Goal: Task Accomplishment & Management: Manage account settings

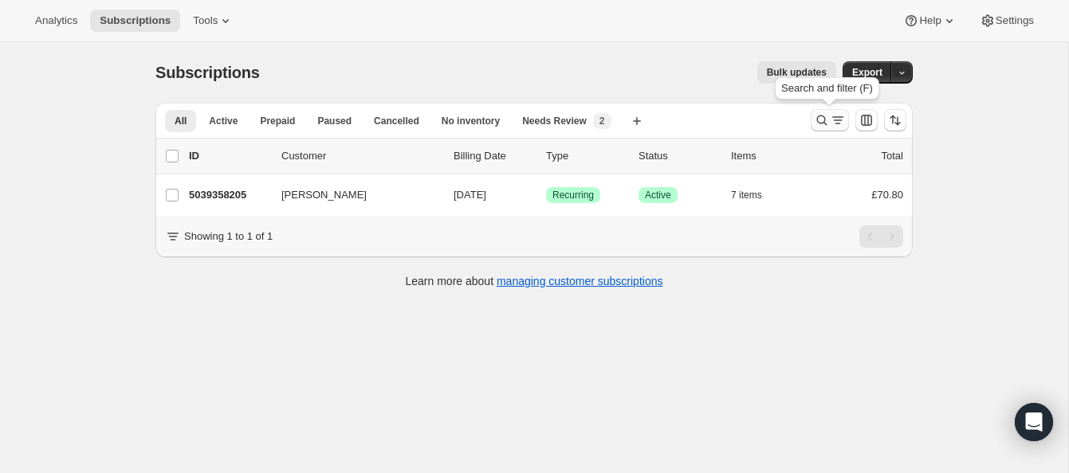
click at [817, 114] on icon "Search and filter results" at bounding box center [822, 120] width 16 height 16
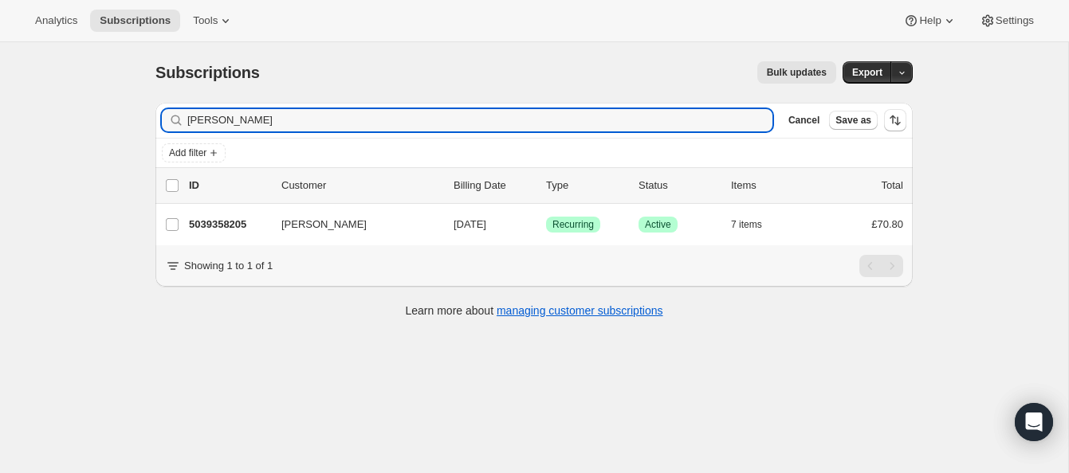
drag, startPoint x: 265, startPoint y: 119, endPoint x: 158, endPoint y: 106, distance: 108.3
click at [158, 106] on div "Filter subscribers [PERSON_NAME] Clear Cancel Save as" at bounding box center [533, 120] width 757 height 35
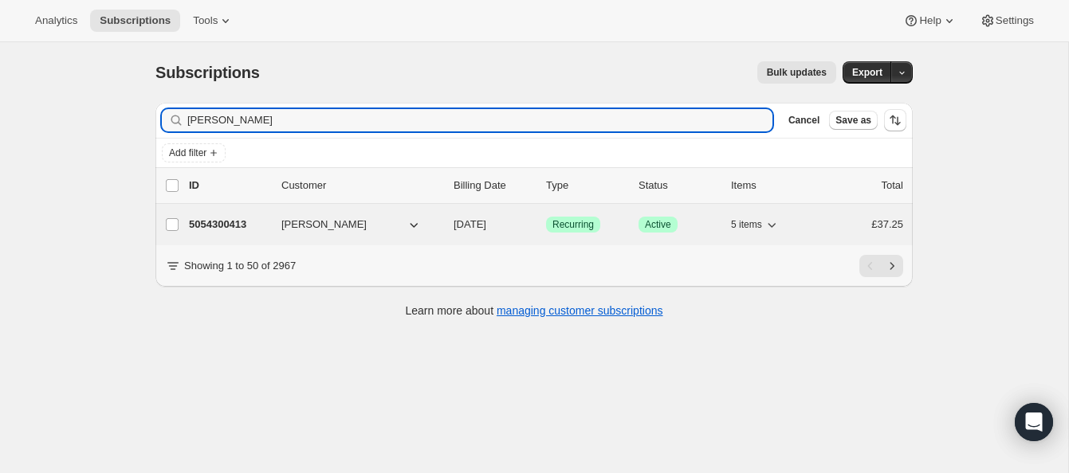
type input "[PERSON_NAME]"
click at [252, 221] on p "5054300413" at bounding box center [229, 225] width 80 height 16
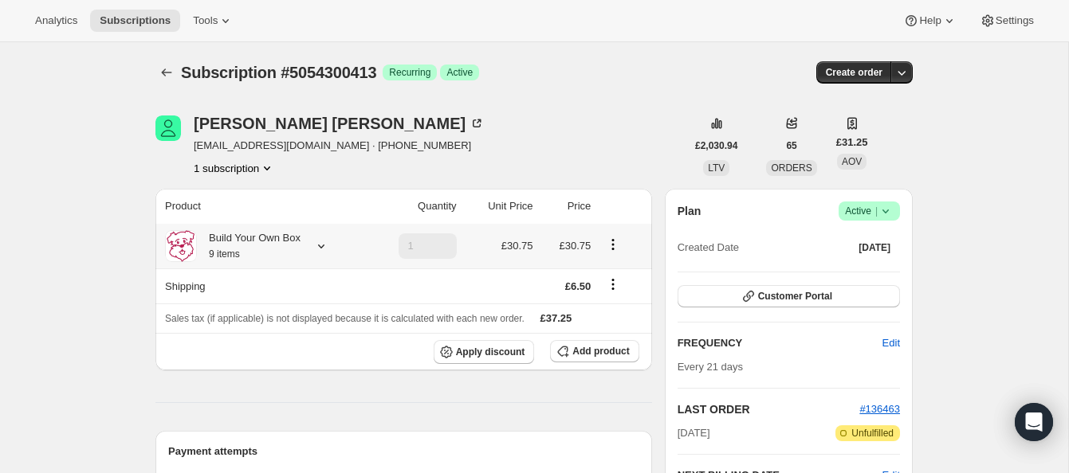
click at [324, 243] on icon at bounding box center [321, 246] width 16 height 16
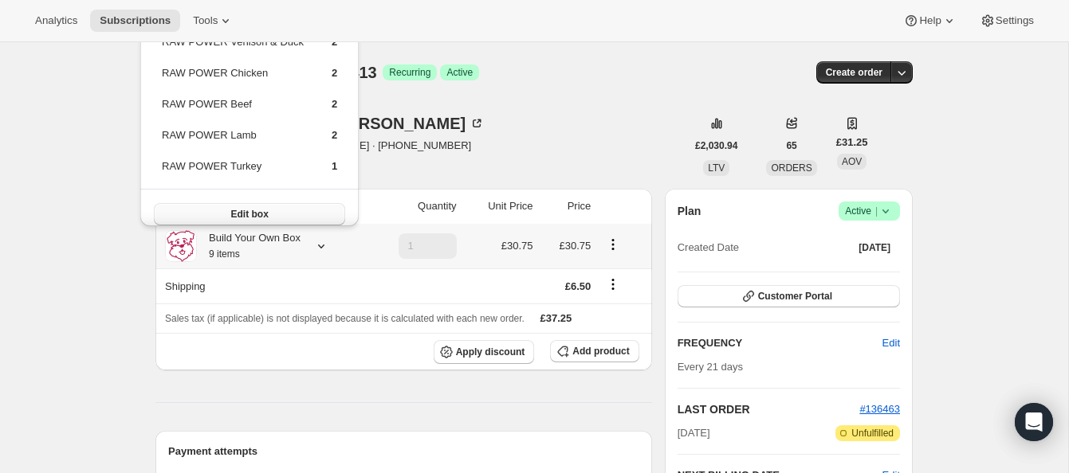
click at [316, 211] on button "Edit box" at bounding box center [249, 214] width 191 height 22
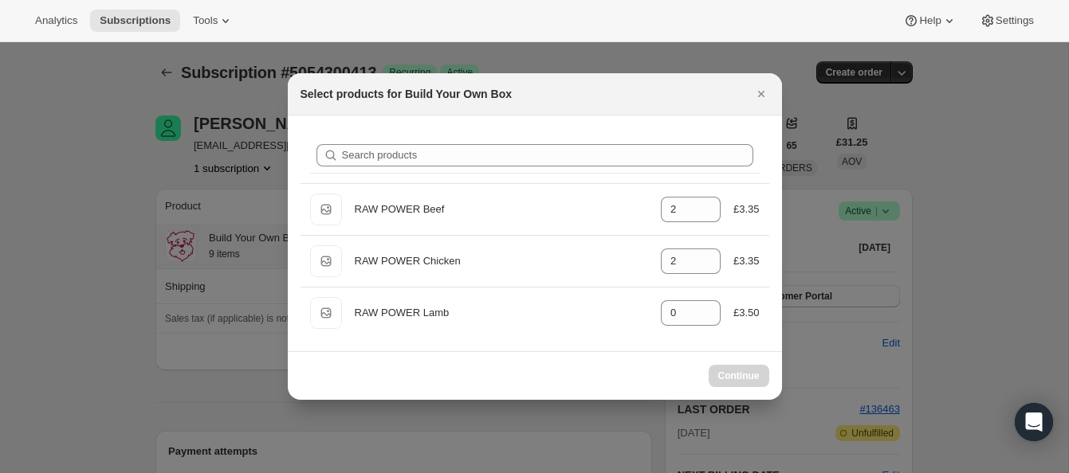
type input "2"
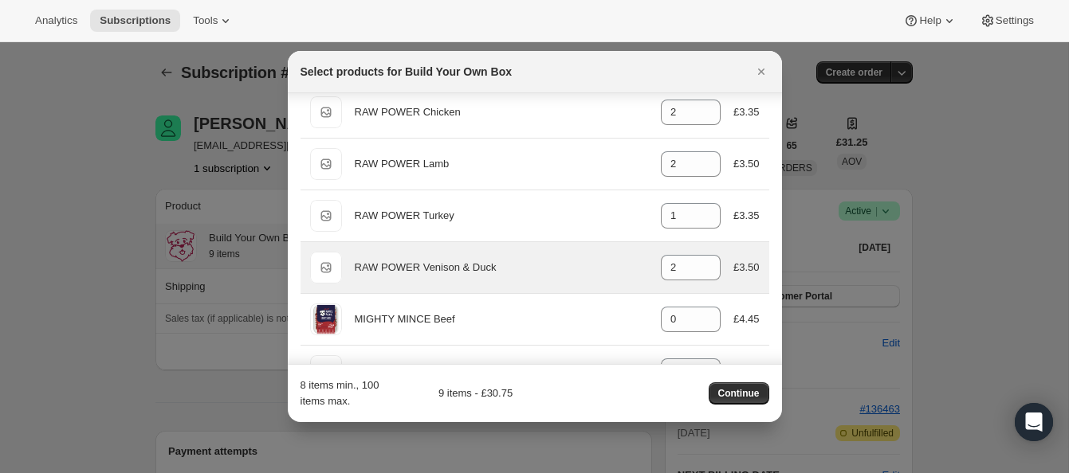
scroll to position [128, 0]
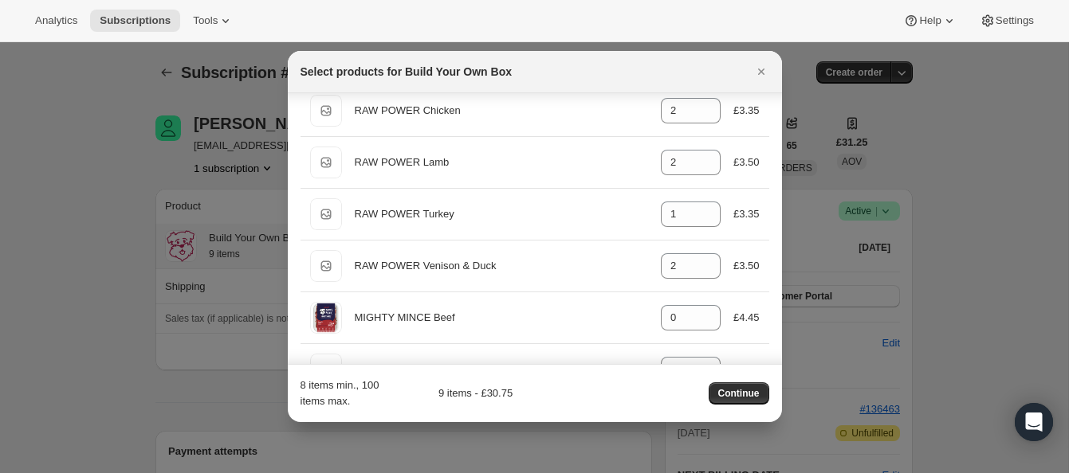
click at [727, 386] on button "Continue" at bounding box center [738, 393] width 61 height 22
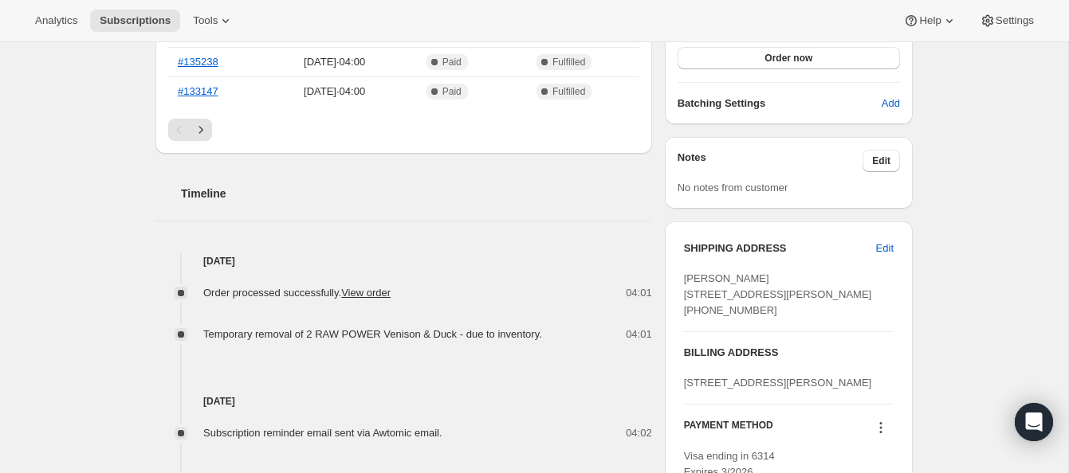
scroll to position [0, 0]
